Goal: Obtain resource: Download file/media

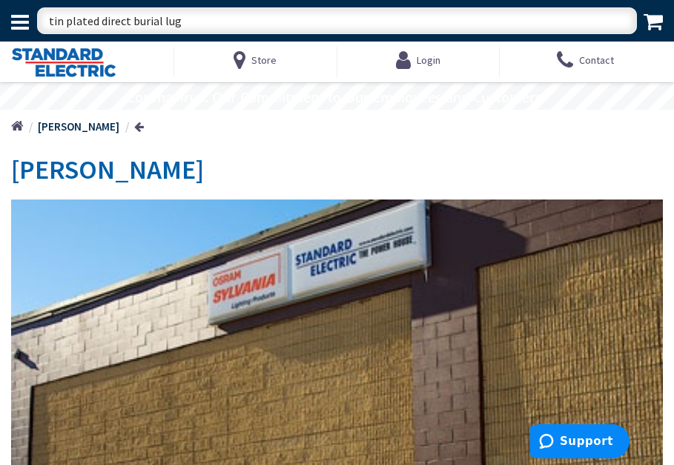
type input "tin plated direct burial lugs"
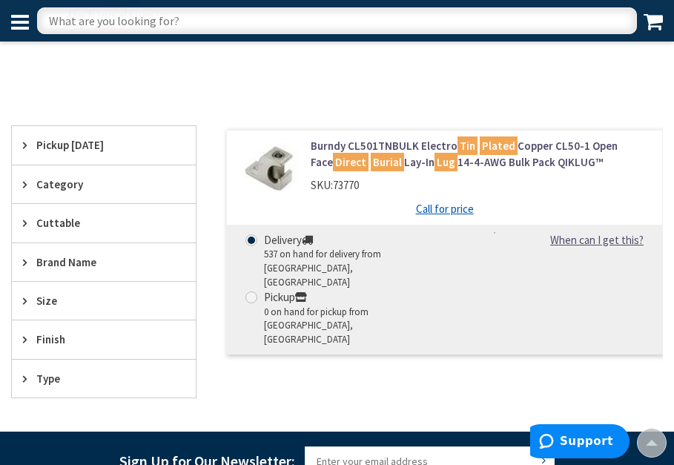
scroll to position [219, 0]
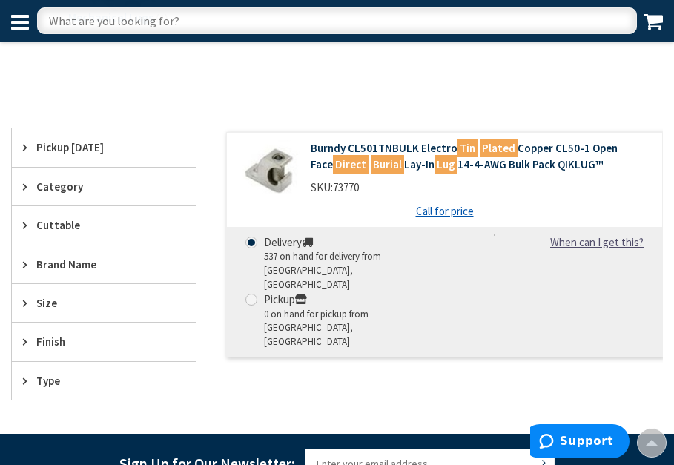
click at [438, 153] on link "Burndy CL501TNBULK Electro Tin Plated Copper CL50-1 Open Face Direct Burial Lay…" at bounding box center [481, 156] width 340 height 32
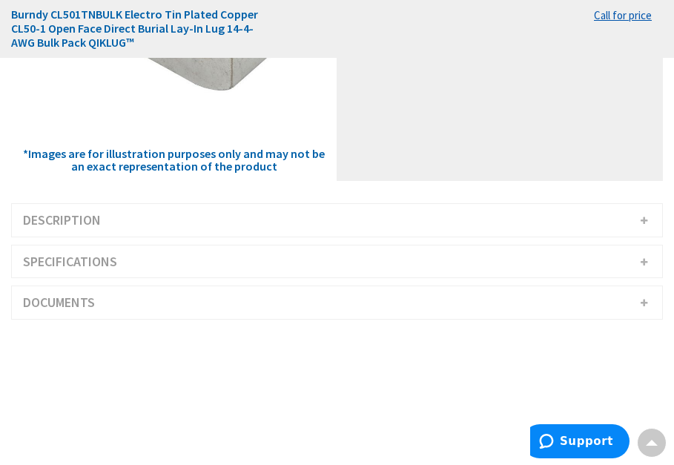
scroll to position [305, 0]
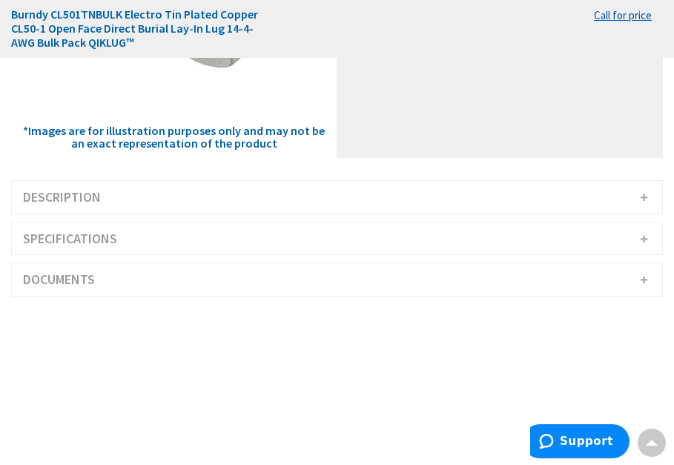
click at [645, 234] on h3 "Specifications" at bounding box center [337, 238] width 650 height 33
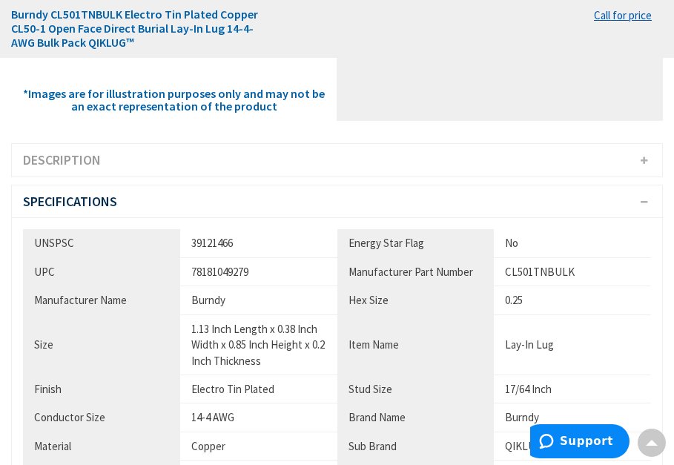
scroll to position [336, 0]
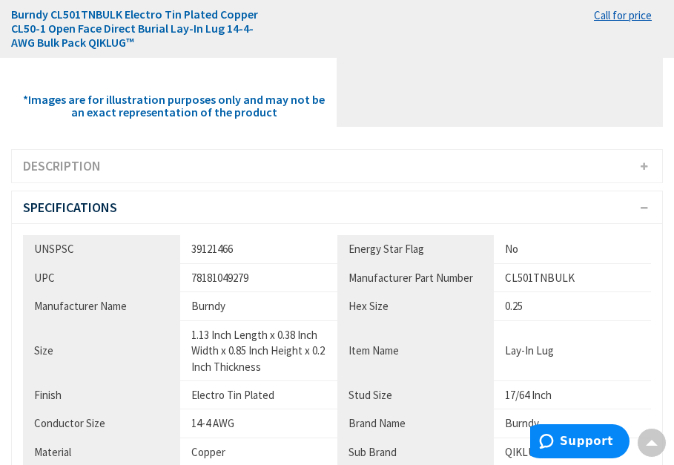
click at [640, 158] on h3 "Description" at bounding box center [337, 166] width 650 height 33
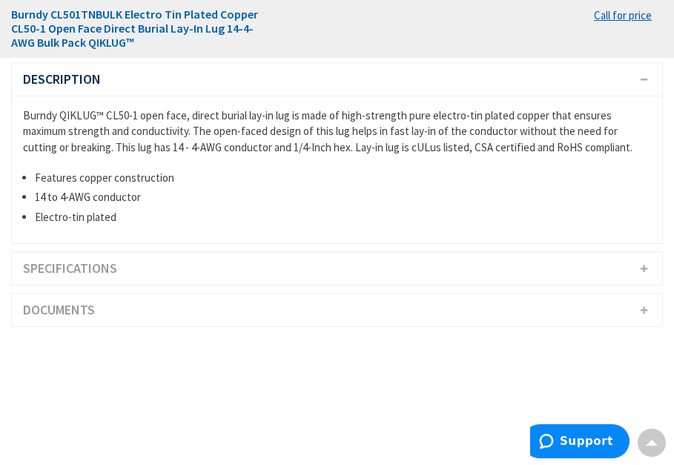
scroll to position [434, 0]
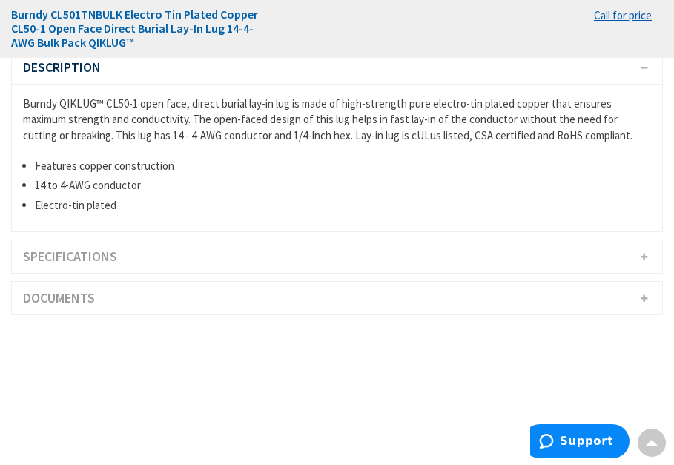
click at [584, 302] on h3 "Documents" at bounding box center [337, 298] width 650 height 33
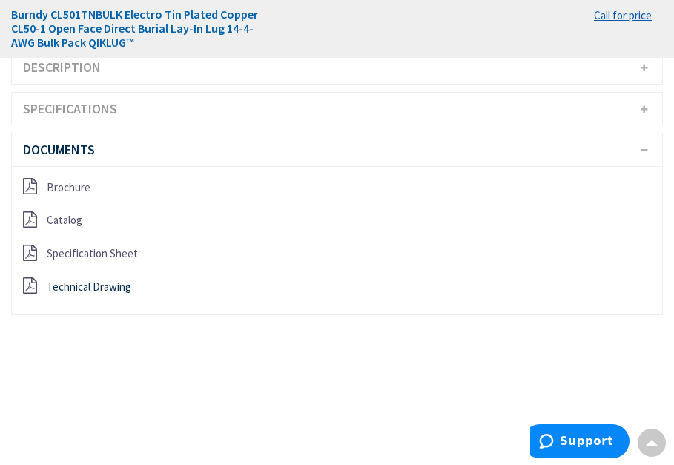
click at [65, 287] on span "Technical Drawing" at bounding box center [89, 286] width 84 height 14
